Goal: Task Accomplishment & Management: Manage account settings

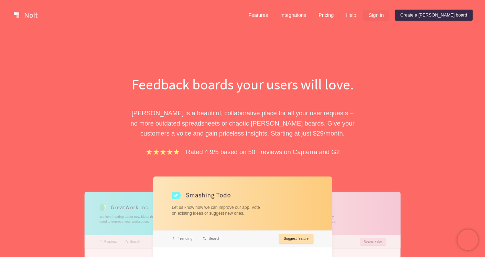
click at [389, 14] on link "Sign in" at bounding box center [376, 15] width 26 height 11
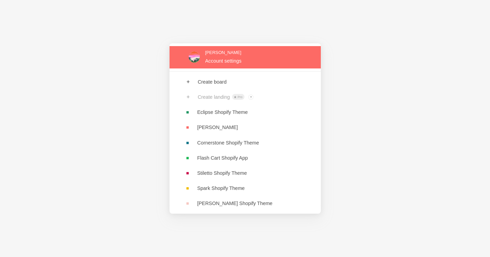
click at [212, 60] on link at bounding box center [244, 57] width 151 height 22
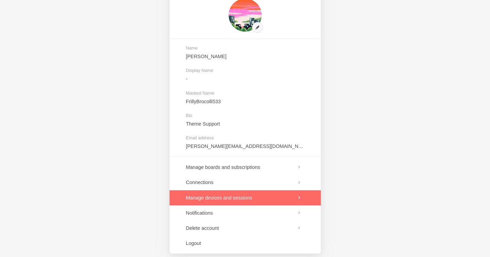
scroll to position [43, 0]
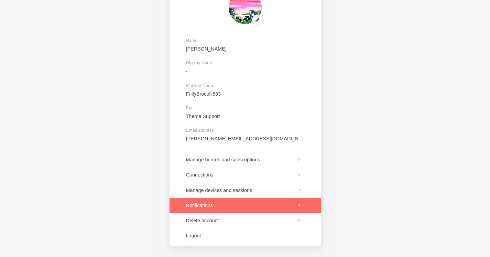
click at [234, 202] on link at bounding box center [244, 205] width 151 height 15
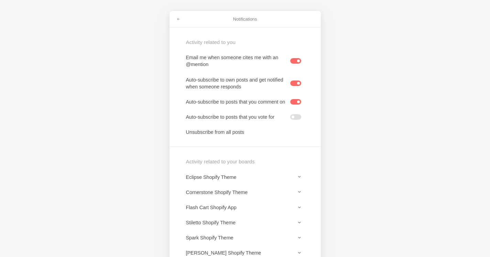
scroll to position [29, 0]
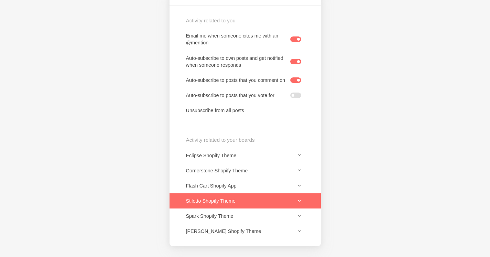
click at [308, 199] on link at bounding box center [244, 200] width 151 height 15
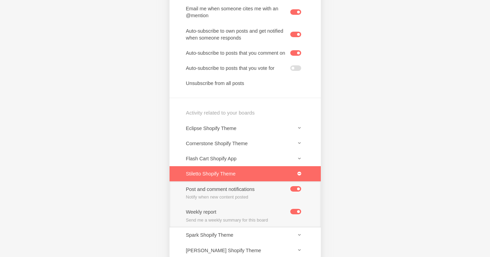
scroll to position [75, 0]
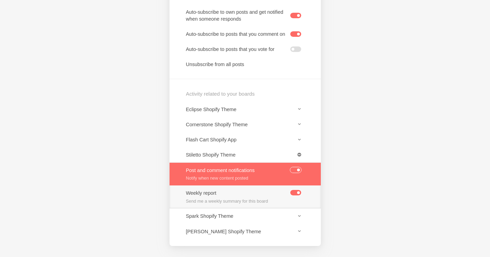
click at [296, 169] on label at bounding box center [295, 170] width 11 height 6
click at [0, 0] on input "checkbox" at bounding box center [0, 0] width 0 height 0
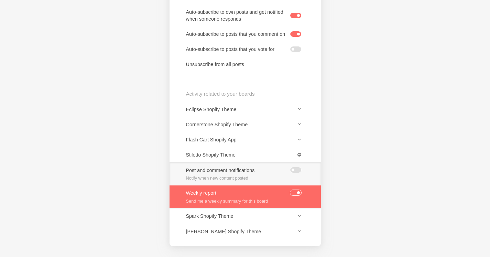
click at [294, 192] on label at bounding box center [295, 193] width 11 height 6
click at [0, 0] on input "checkbox" at bounding box center [0, 0] width 0 height 0
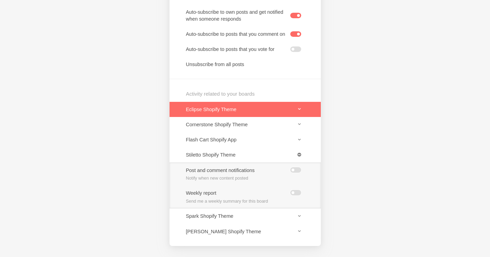
click at [301, 111] on link at bounding box center [244, 109] width 151 height 15
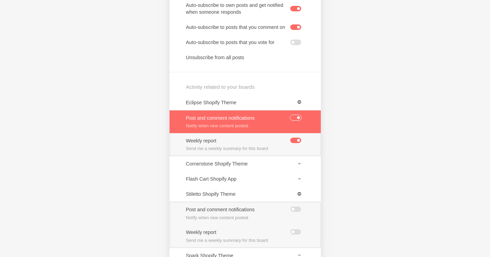
click at [300, 120] on label at bounding box center [295, 118] width 11 height 6
click at [0, 0] on input "checkbox" at bounding box center [0, 0] width 0 height 0
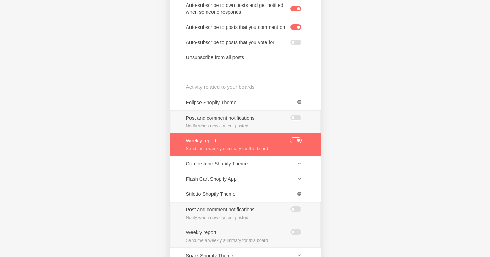
click at [292, 142] on link at bounding box center [244, 144] width 151 height 23
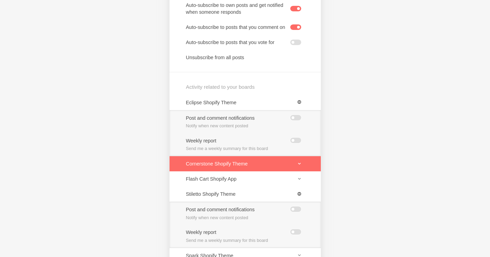
click at [291, 171] on link at bounding box center [244, 163] width 151 height 15
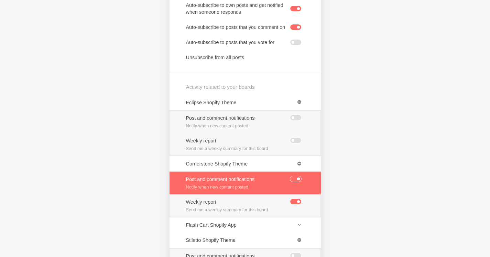
click at [295, 182] on label at bounding box center [295, 179] width 11 height 6
click at [0, 0] on input "checkbox" at bounding box center [0, 0] width 0 height 0
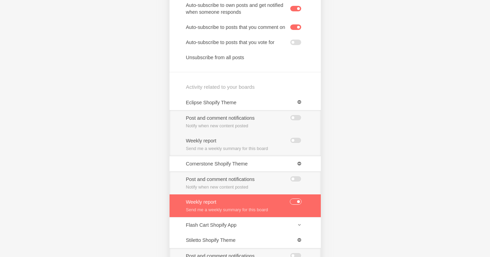
click at [293, 204] on label at bounding box center [295, 202] width 11 height 6
click at [0, 0] on input "checkbox" at bounding box center [0, 0] width 0 height 0
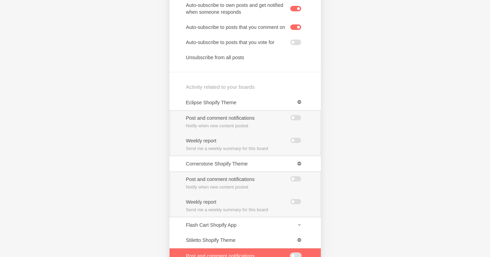
scroll to position [167, 0]
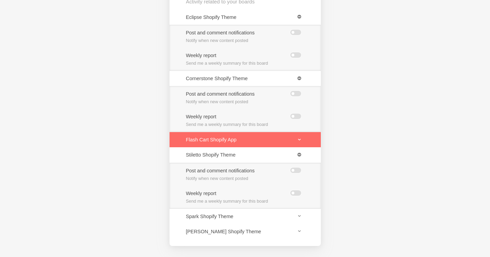
click at [295, 139] on link at bounding box center [244, 139] width 151 height 15
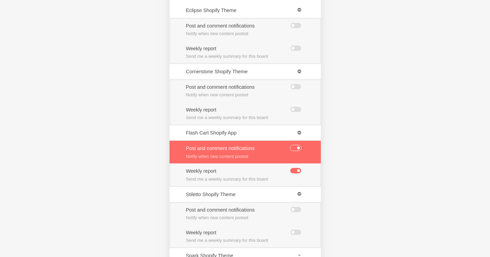
click at [290, 151] on label at bounding box center [295, 148] width 11 height 6
click at [0, 0] on input "checkbox" at bounding box center [0, 0] width 0 height 0
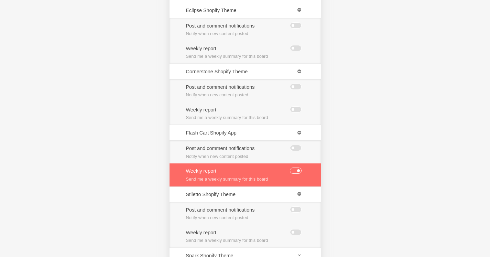
click at [296, 174] on link at bounding box center [244, 174] width 151 height 23
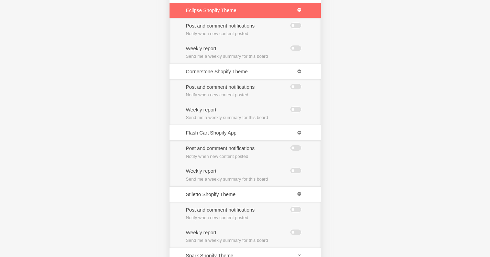
click at [300, 15] on link at bounding box center [244, 10] width 151 height 15
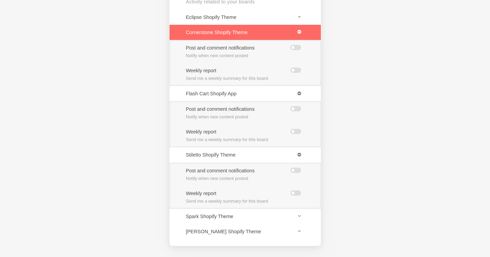
click at [301, 32] on link at bounding box center [244, 32] width 151 height 15
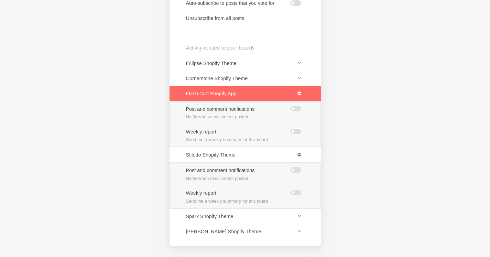
click at [298, 94] on link at bounding box center [244, 93] width 151 height 15
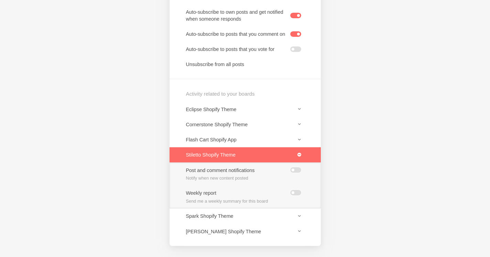
click at [298, 152] on link at bounding box center [244, 154] width 151 height 15
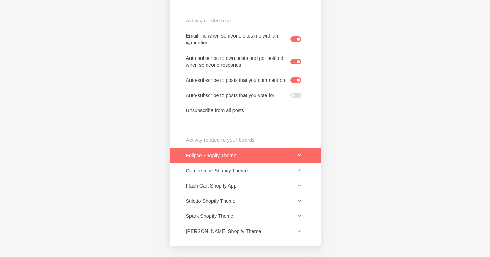
scroll to position [29, 0]
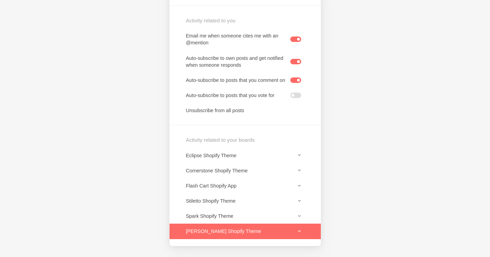
click at [239, 237] on link at bounding box center [244, 230] width 151 height 15
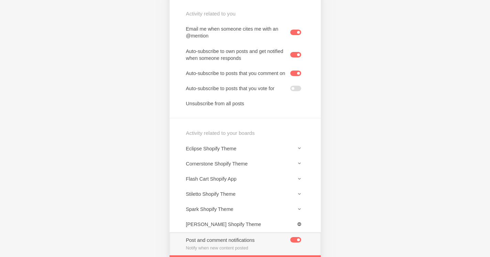
scroll to position [75, 0]
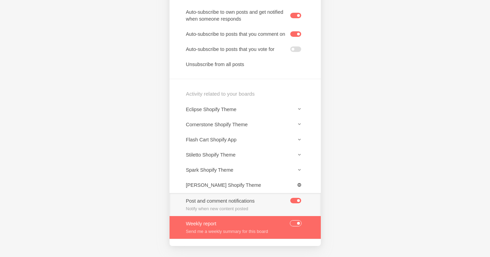
click at [298, 223] on label at bounding box center [295, 223] width 11 height 6
click at [0, 0] on input "checkbox" at bounding box center [0, 0] width 0 height 0
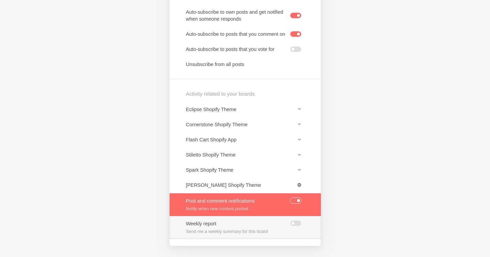
click at [296, 197] on div at bounding box center [296, 200] width 12 height 6
click at [294, 201] on label at bounding box center [295, 201] width 11 height 6
click at [0, 0] on input "checkbox" at bounding box center [0, 0] width 0 height 0
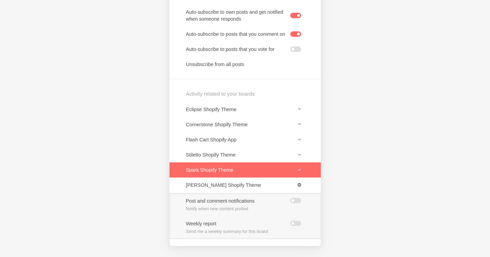
click at [284, 173] on link at bounding box center [244, 169] width 151 height 15
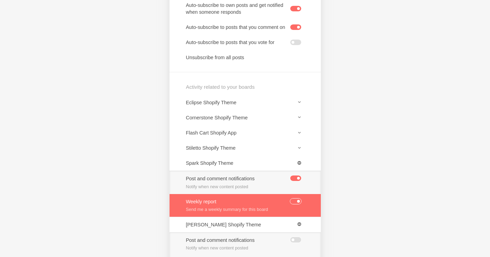
scroll to position [121, 0]
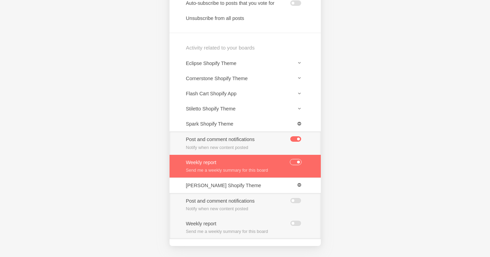
click at [298, 159] on label at bounding box center [295, 162] width 11 height 6
click at [0, 0] on input "checkbox" at bounding box center [0, 0] width 0 height 0
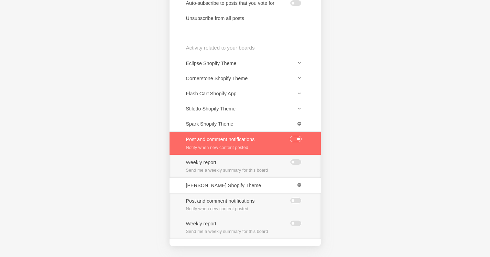
click at [295, 138] on label at bounding box center [295, 139] width 11 height 6
click at [0, 0] on input "checkbox" at bounding box center [0, 0] width 0 height 0
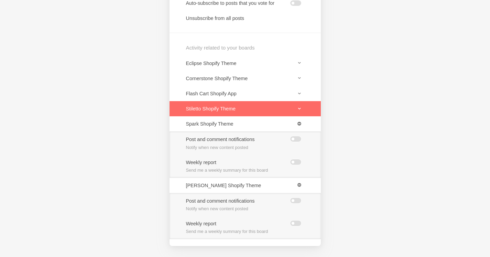
click at [253, 107] on link at bounding box center [244, 108] width 151 height 15
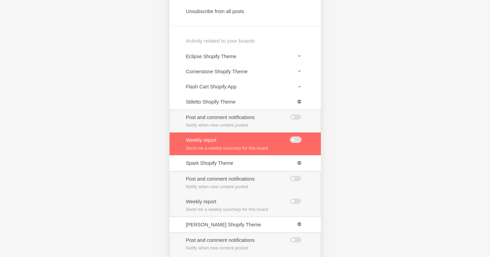
scroll to position [167, 0]
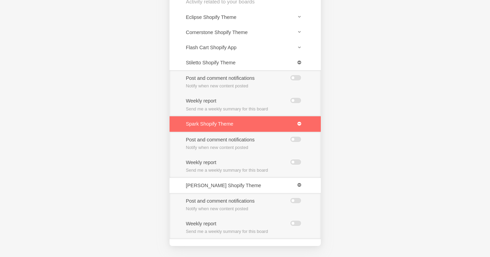
click at [300, 125] on link at bounding box center [244, 123] width 151 height 15
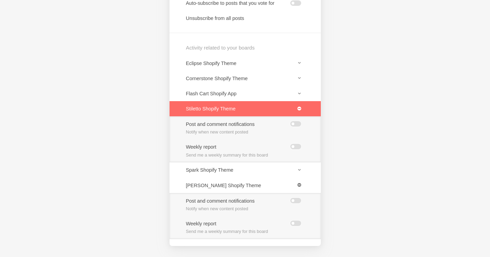
click at [296, 110] on link at bounding box center [244, 108] width 151 height 15
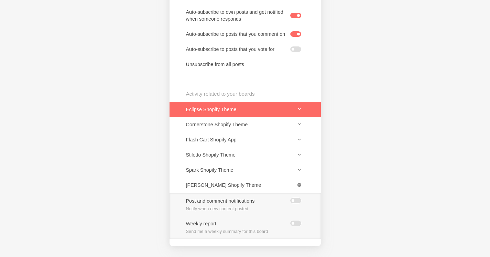
scroll to position [75, 0]
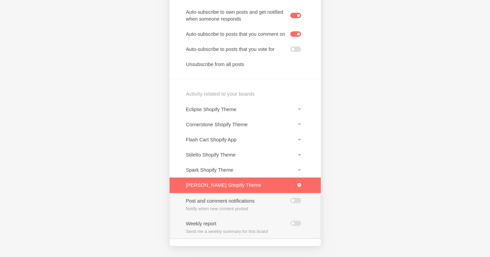
click at [300, 184] on link at bounding box center [244, 184] width 151 height 15
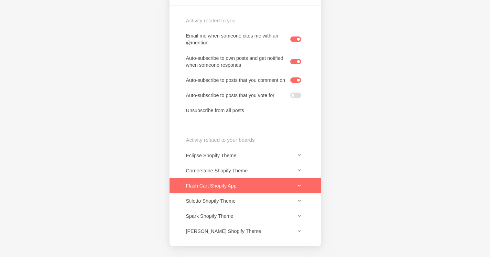
scroll to position [0, 0]
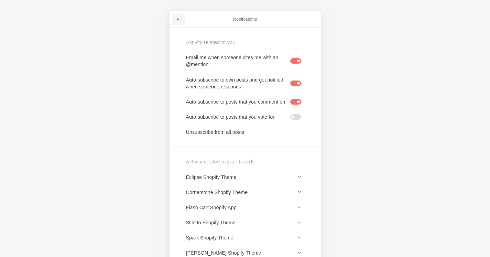
click at [178, 17] on link at bounding box center [178, 19] width 12 height 11
